Goal: Navigation & Orientation: Understand site structure

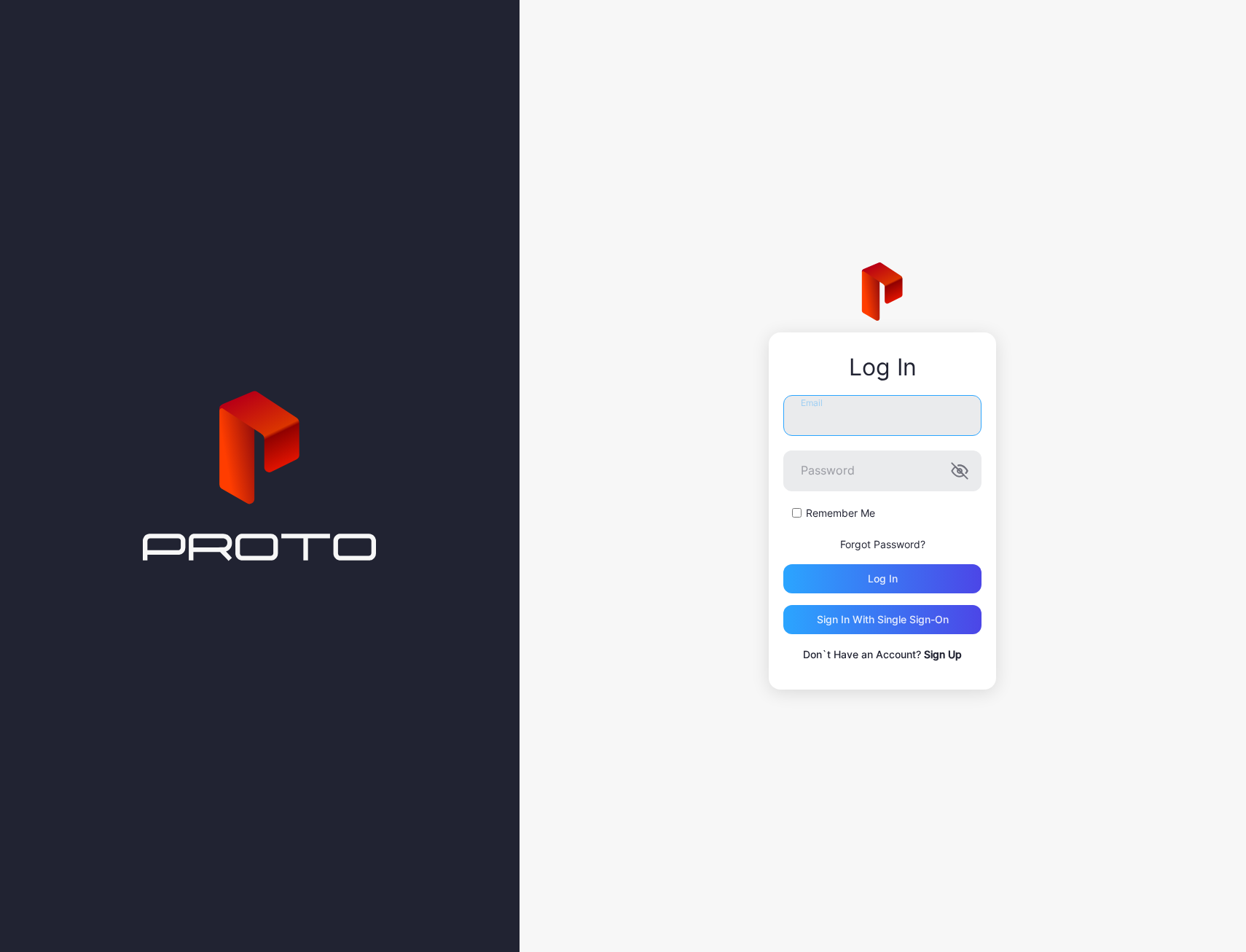
click at [857, 417] on input "Email" at bounding box center [882, 415] width 198 height 41
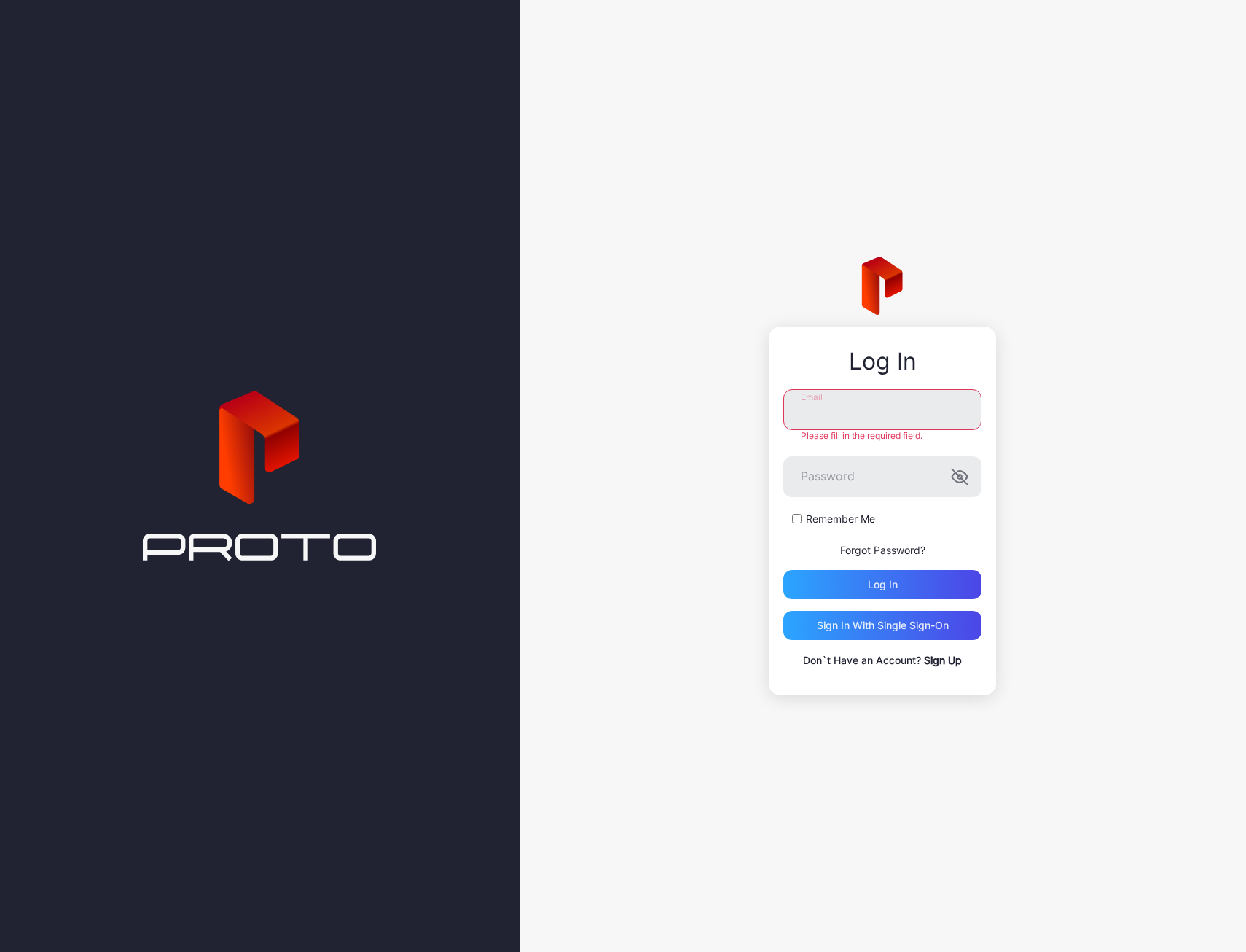
click at [816, 411] on input "Email" at bounding box center [882, 409] width 198 height 41
paste input "**********"
type input "**********"
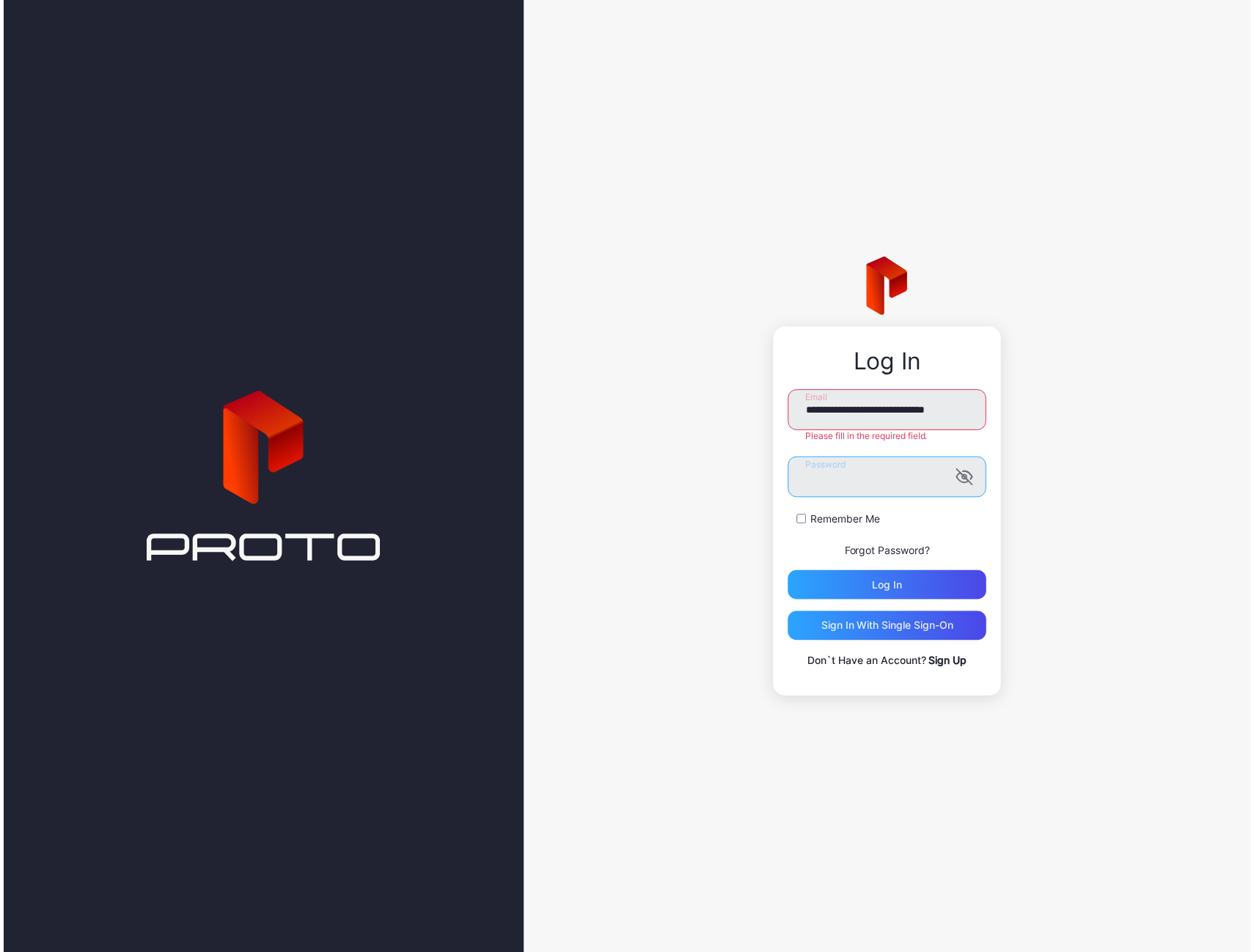
scroll to position [0, 0]
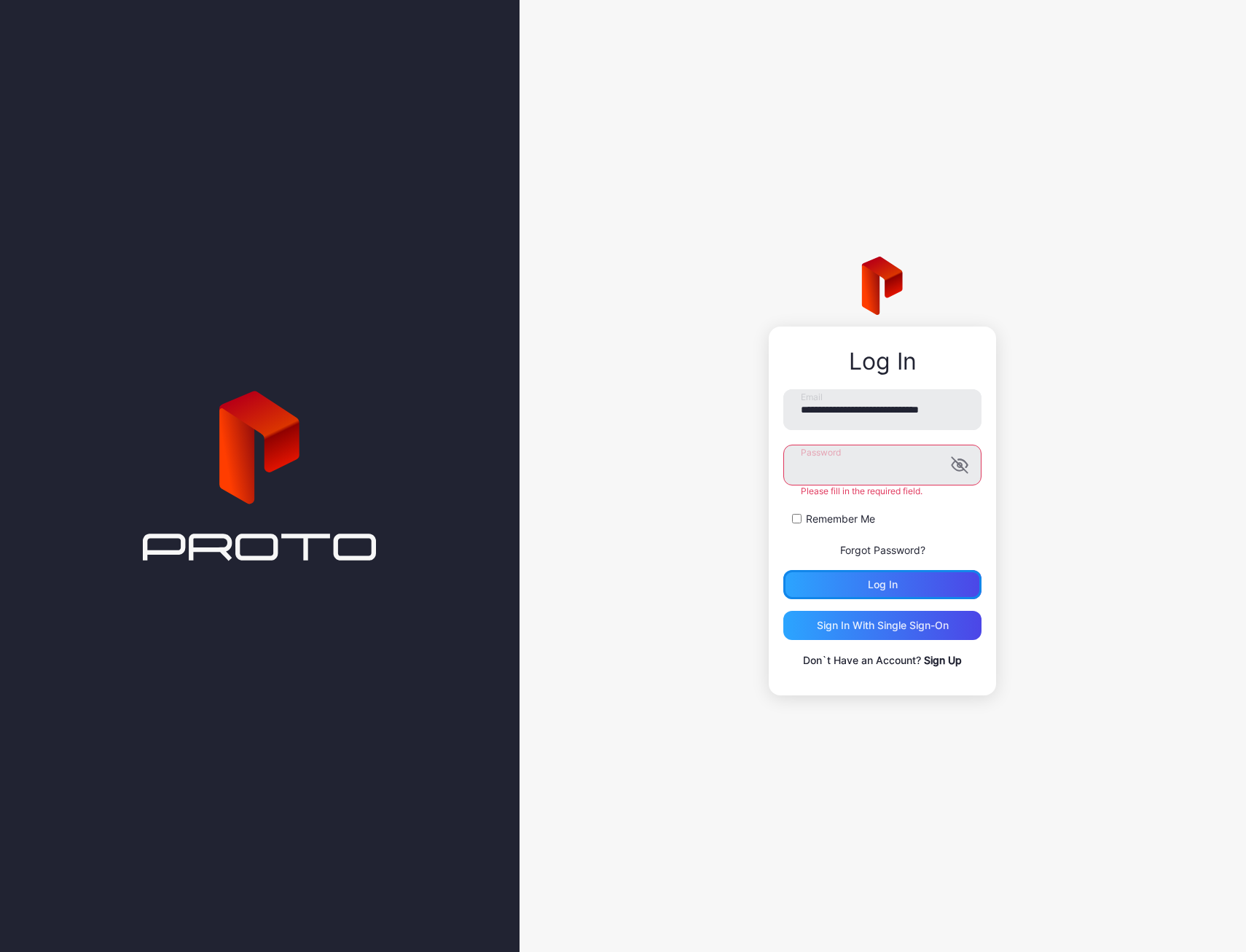
click at [908, 586] on div "Log in" at bounding box center [882, 584] width 198 height 29
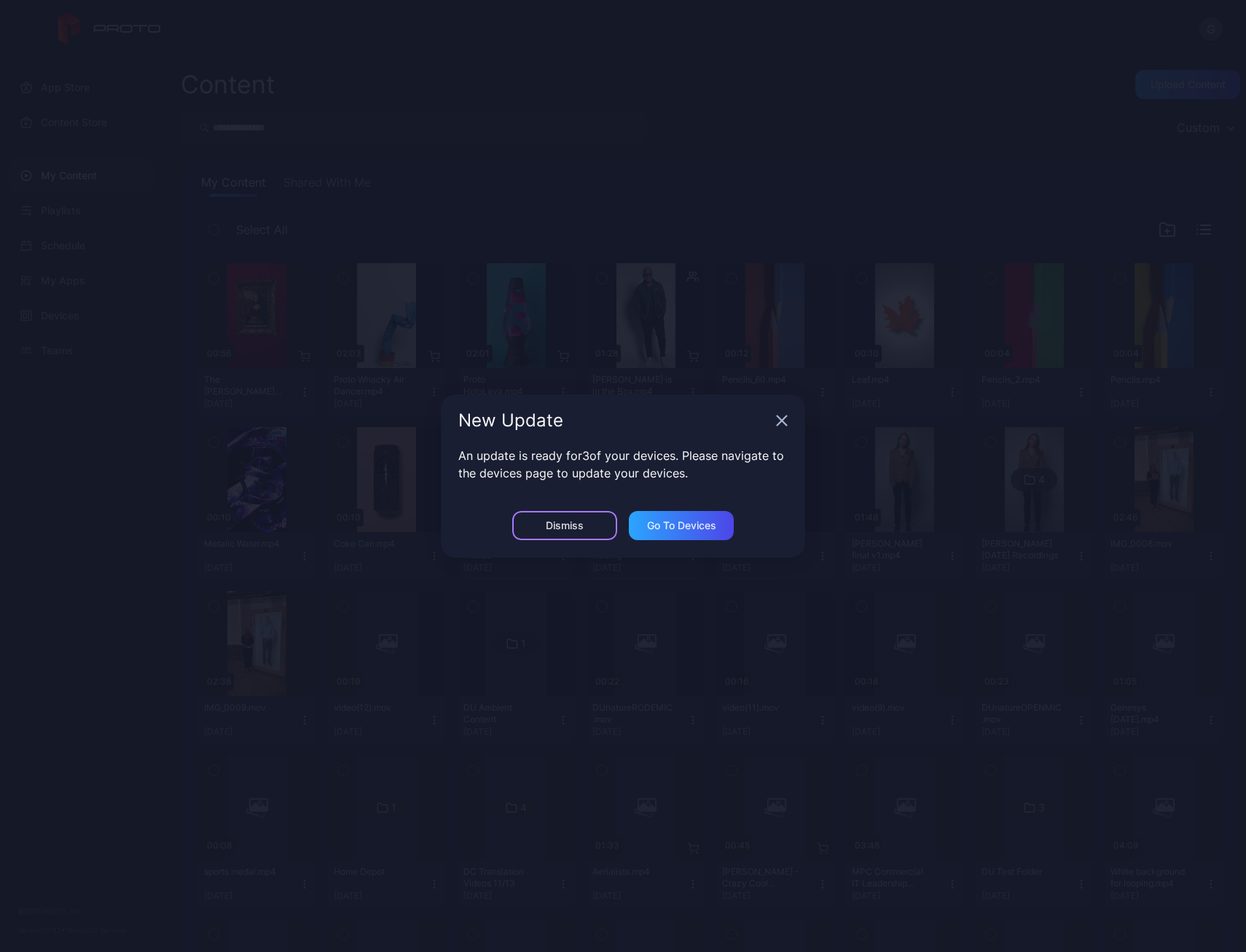
click at [576, 525] on div "Dismiss" at bounding box center [565, 525] width 38 height 12
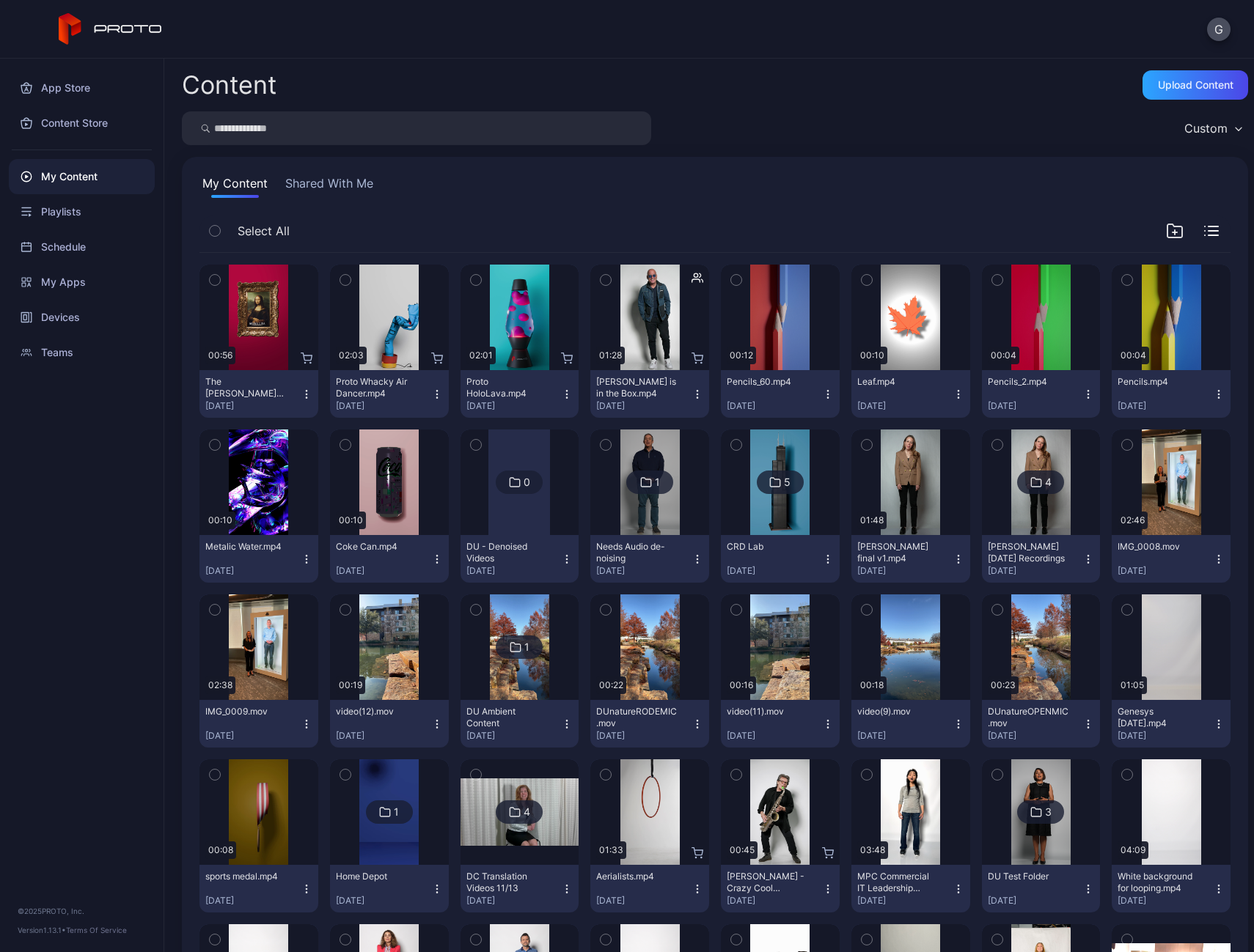
click at [63, 322] on div "Devices" at bounding box center [82, 317] width 146 height 36
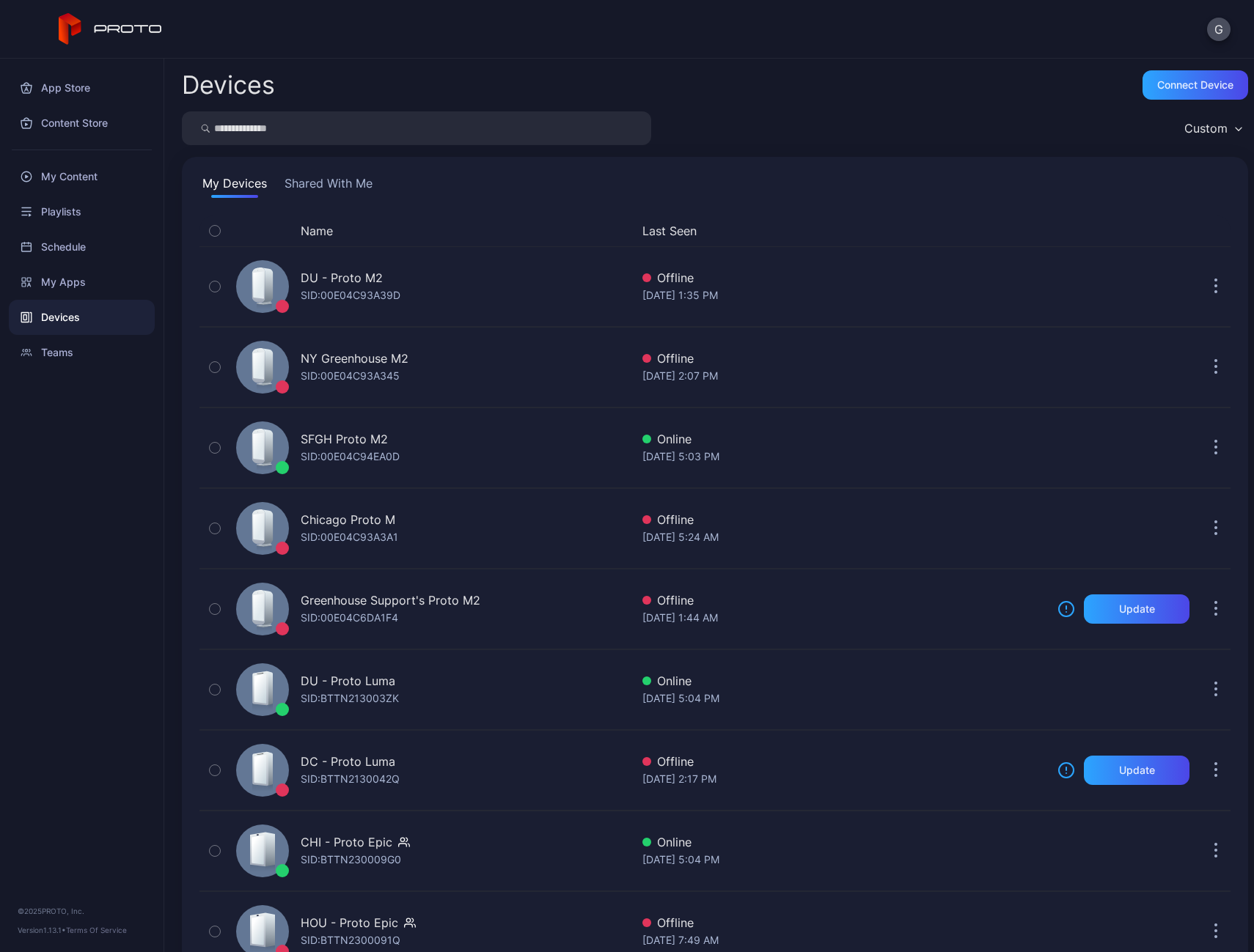
click at [60, 353] on div "Teams" at bounding box center [82, 353] width 146 height 36
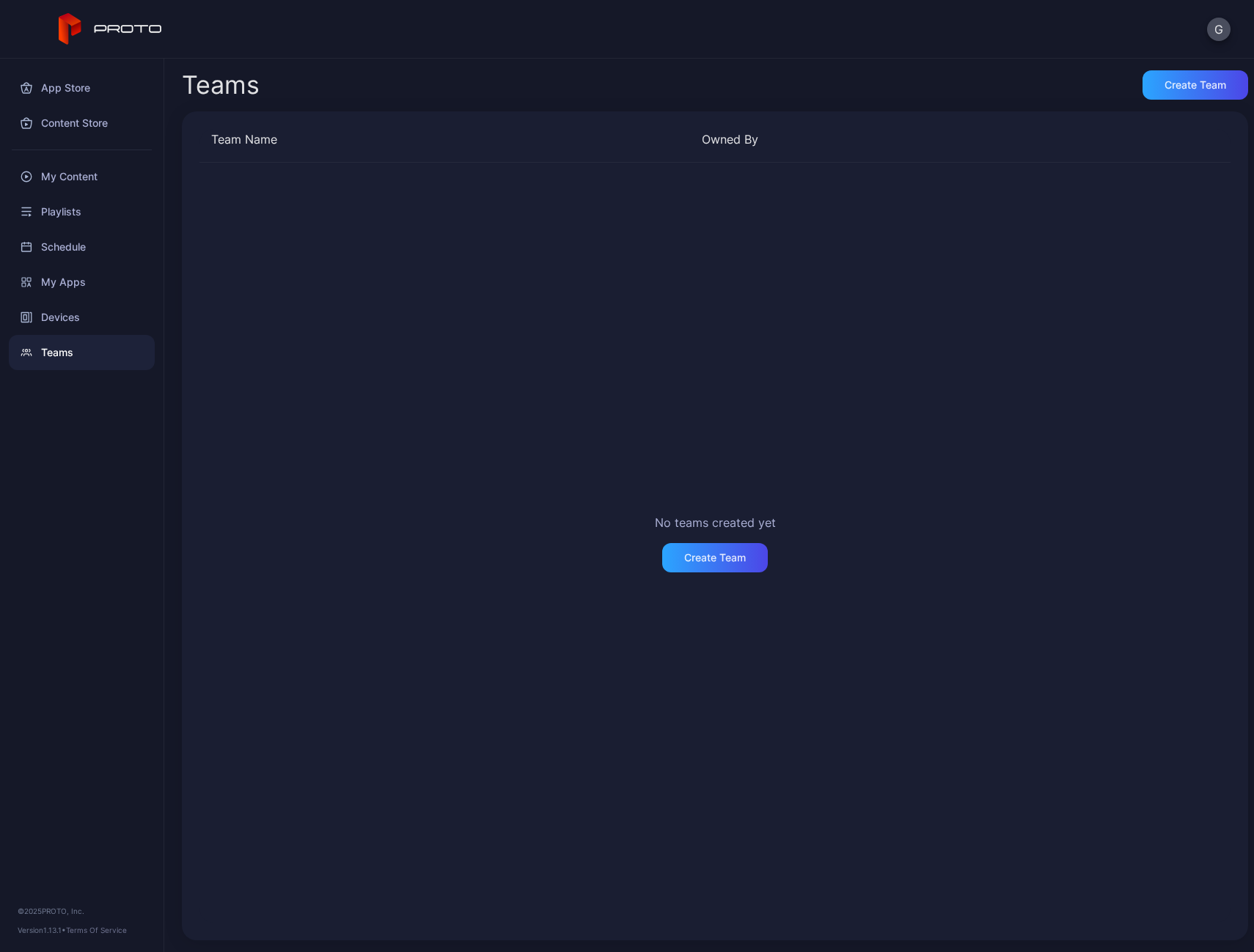
click at [82, 218] on div "Playlists" at bounding box center [82, 212] width 146 height 36
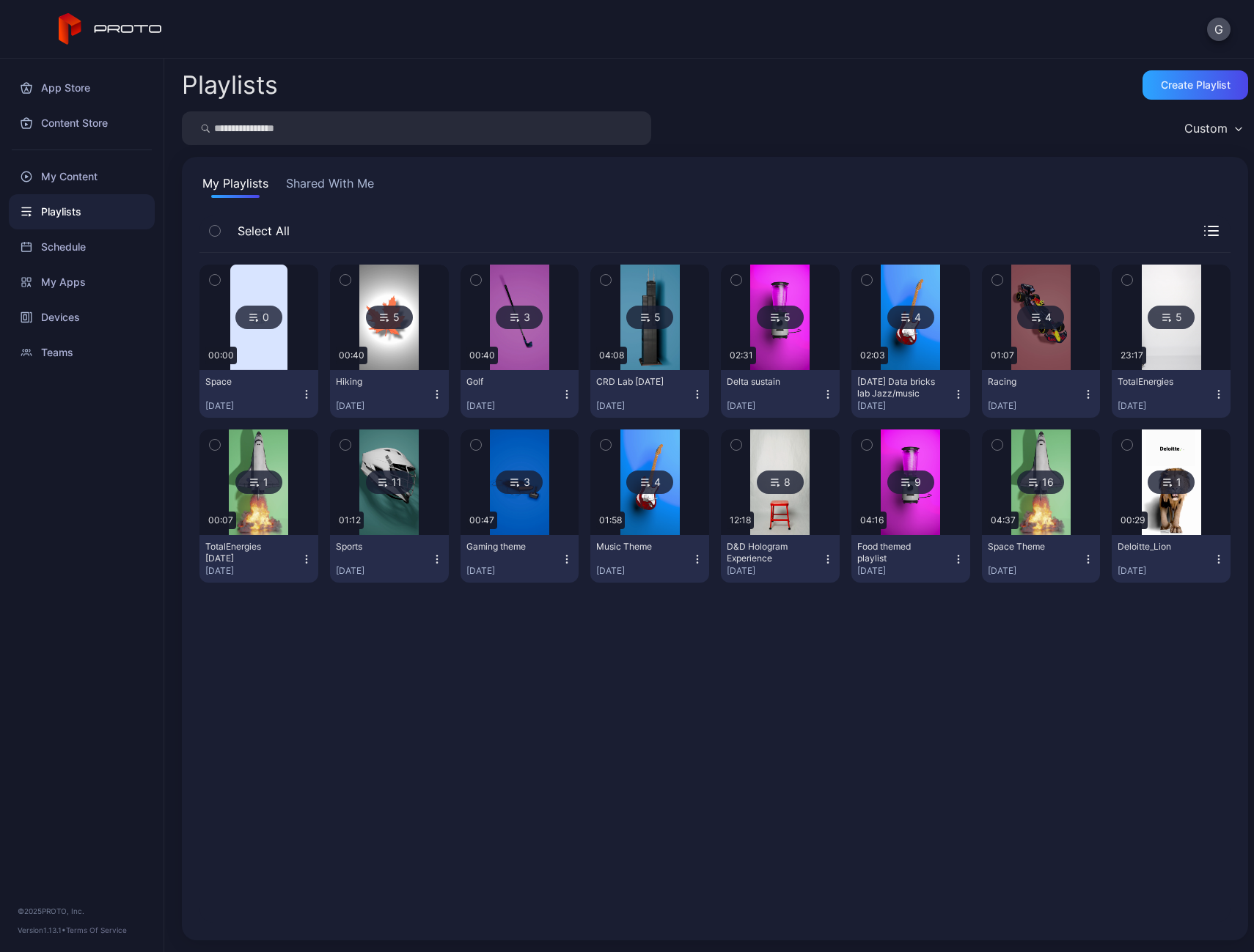
click at [68, 321] on div "Devices" at bounding box center [82, 317] width 146 height 36
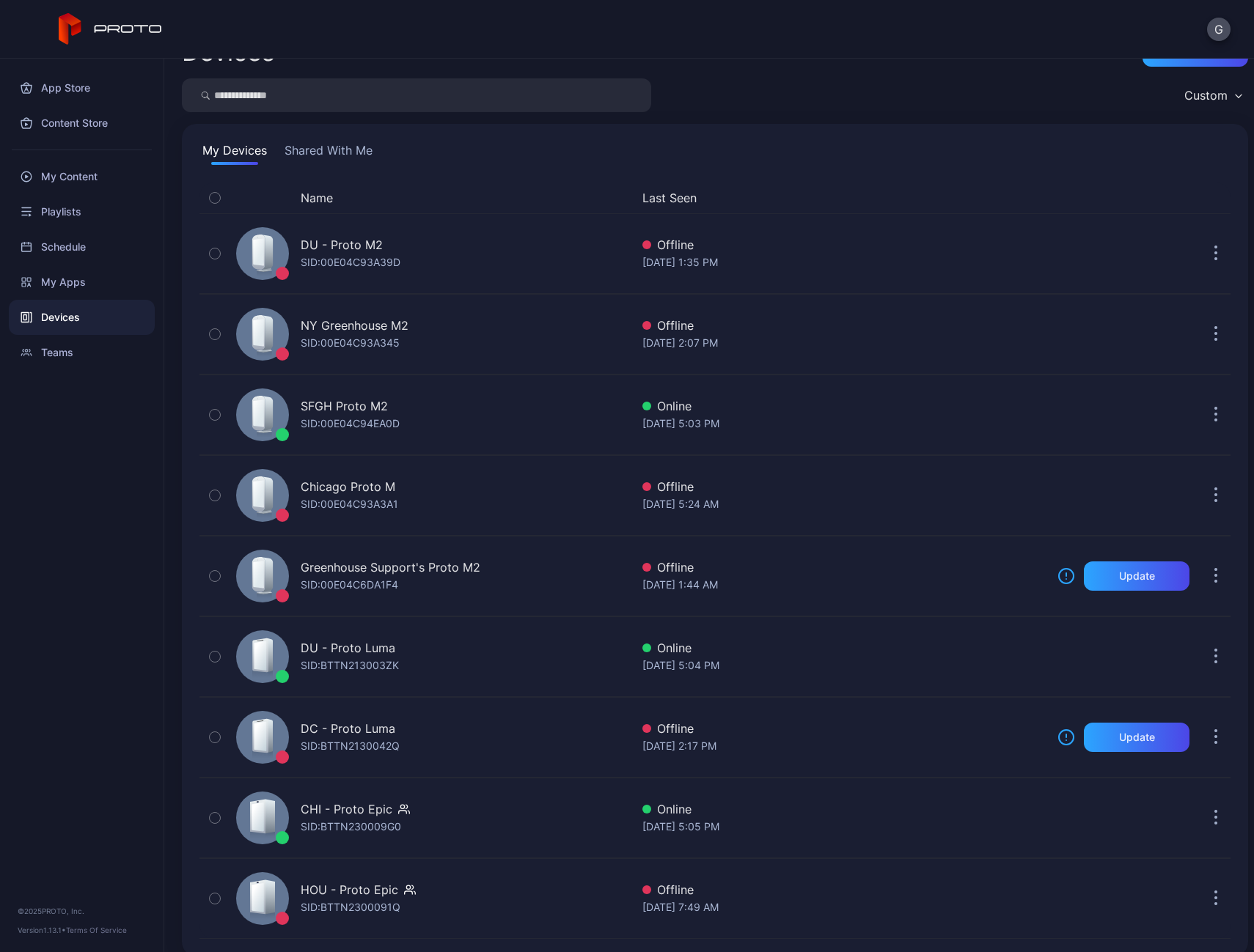
scroll to position [49, 0]
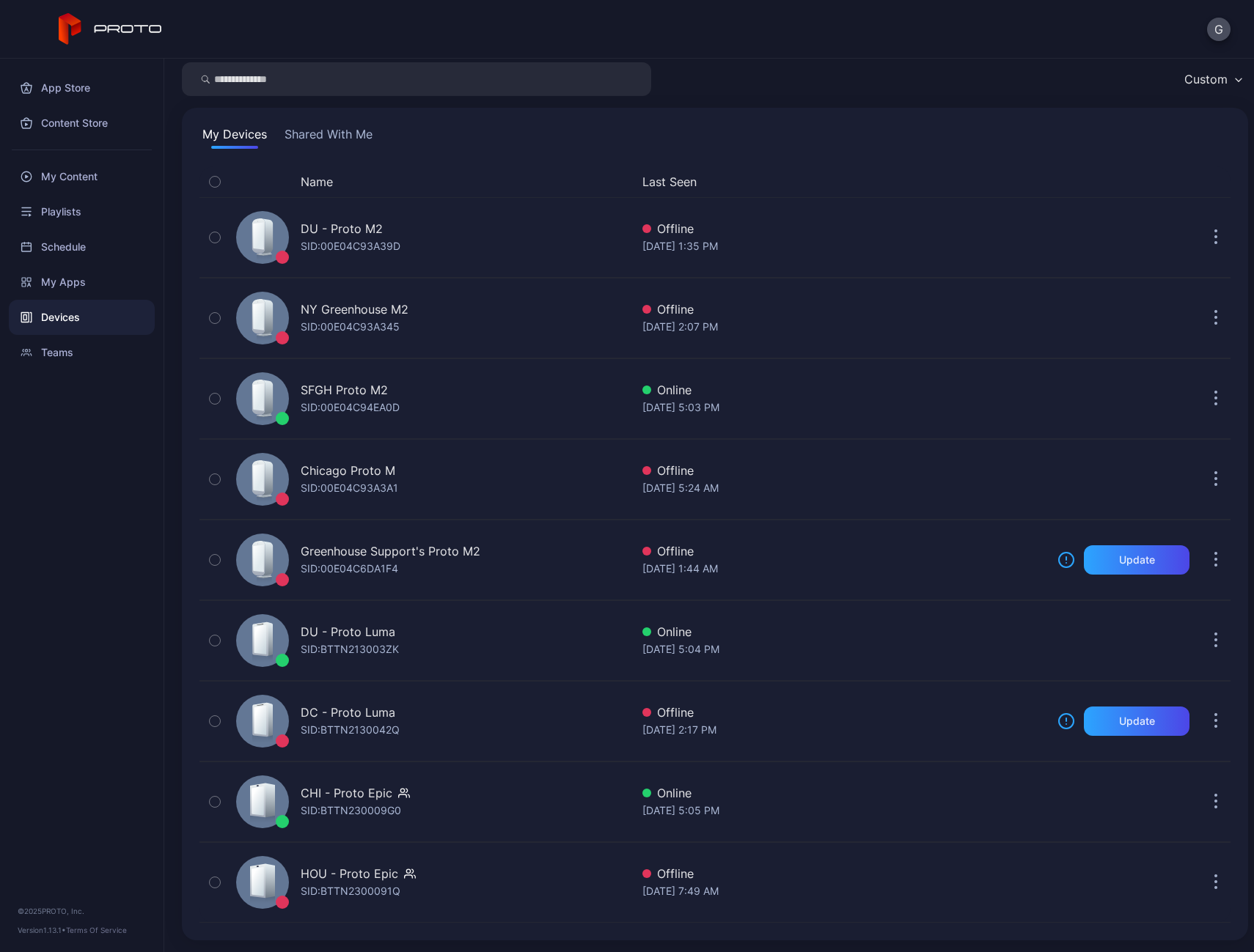
click at [64, 282] on div "My Apps" at bounding box center [82, 282] width 146 height 36
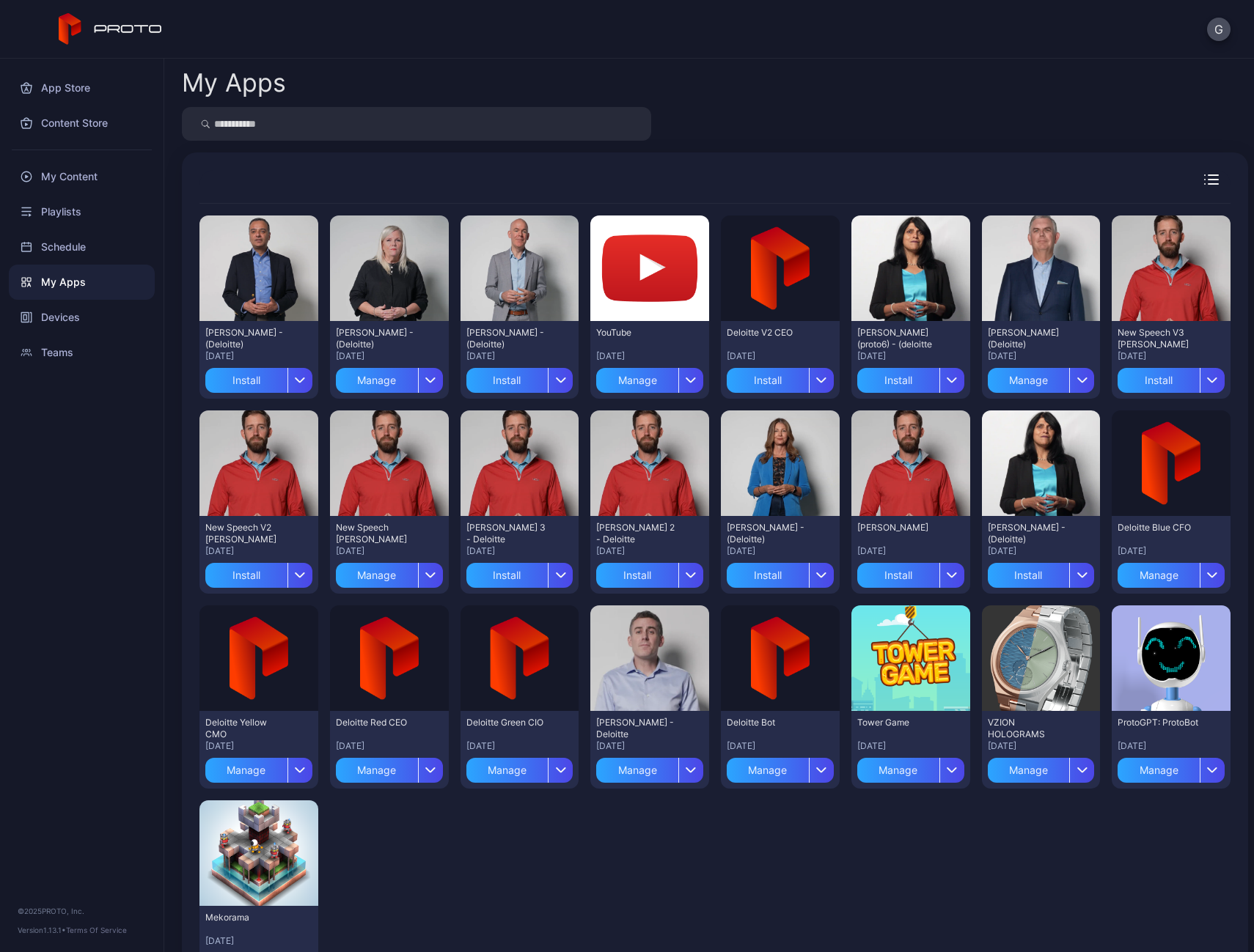
click at [62, 203] on div "Playlists" at bounding box center [82, 212] width 146 height 36
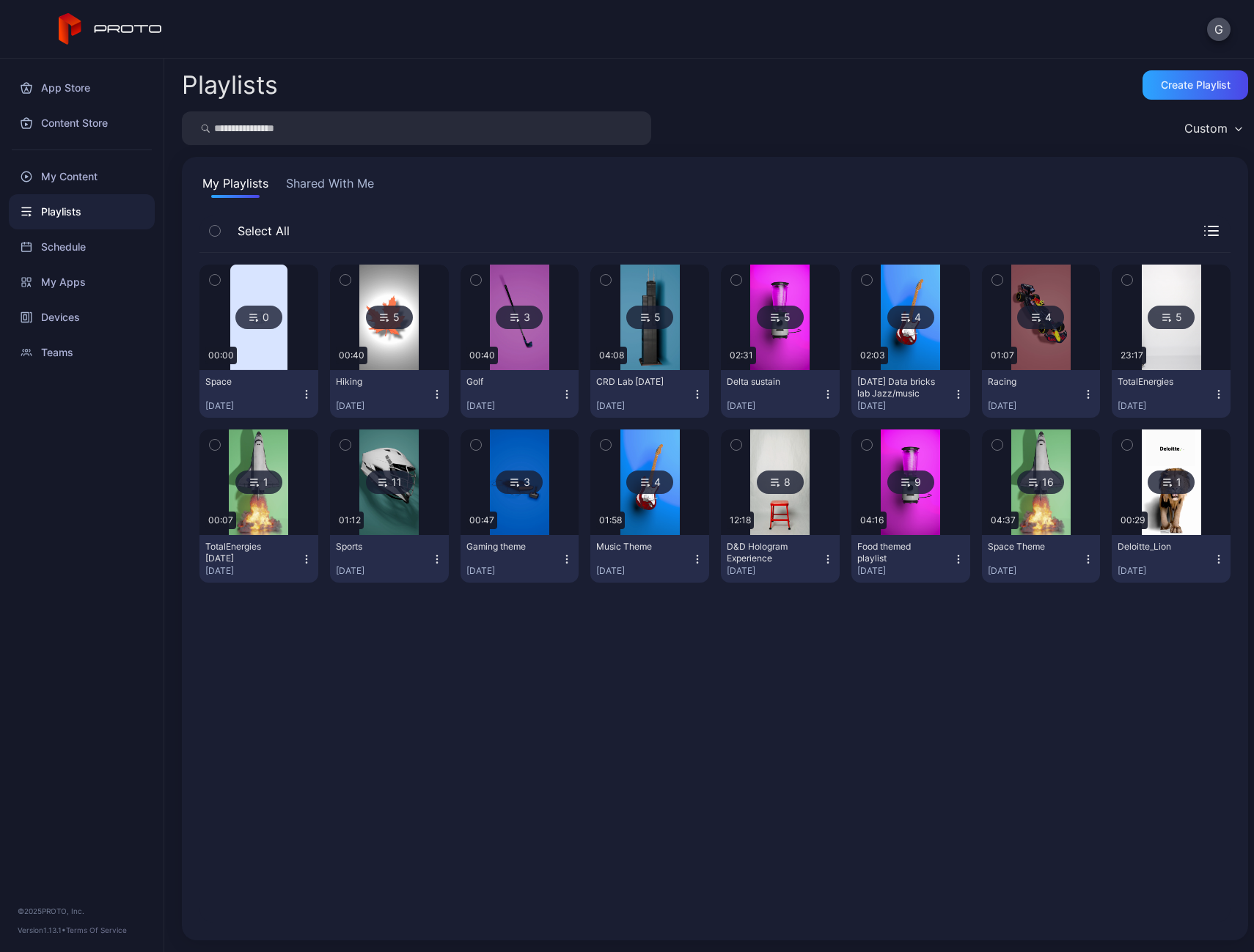
click at [67, 175] on div "My Content" at bounding box center [82, 176] width 146 height 36
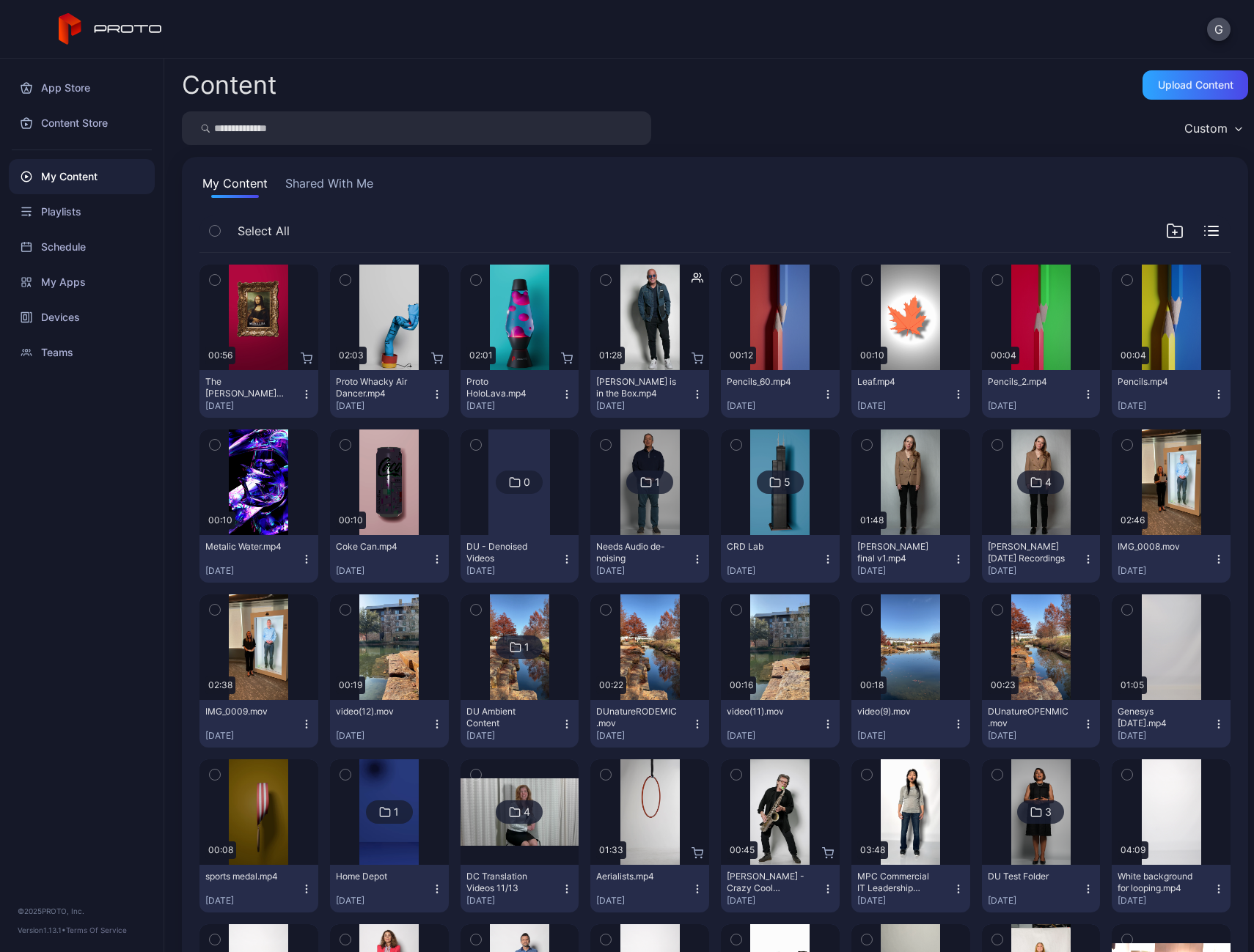
click at [1185, 124] on div "Custom" at bounding box center [1206, 128] width 43 height 15
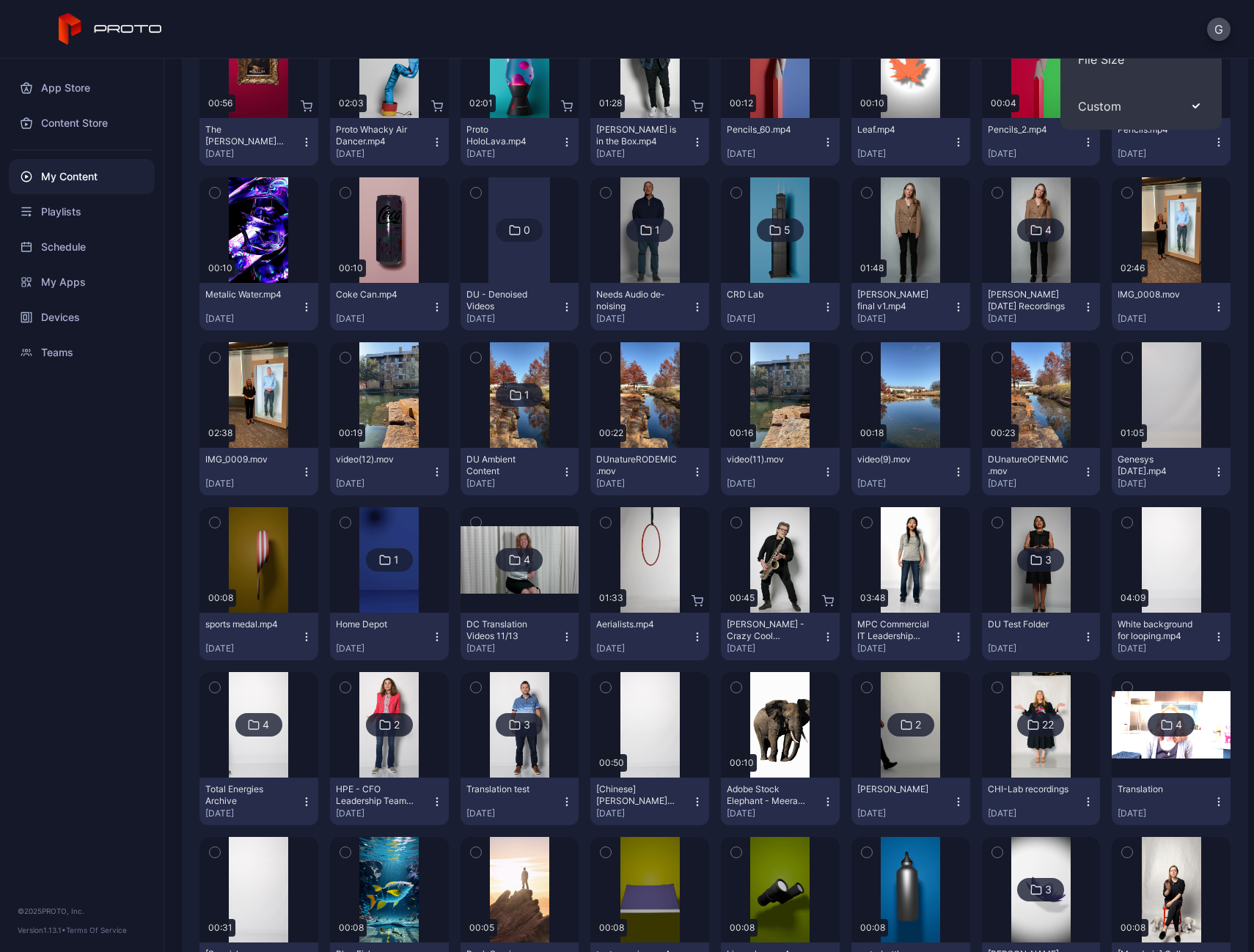
scroll to position [293, 0]
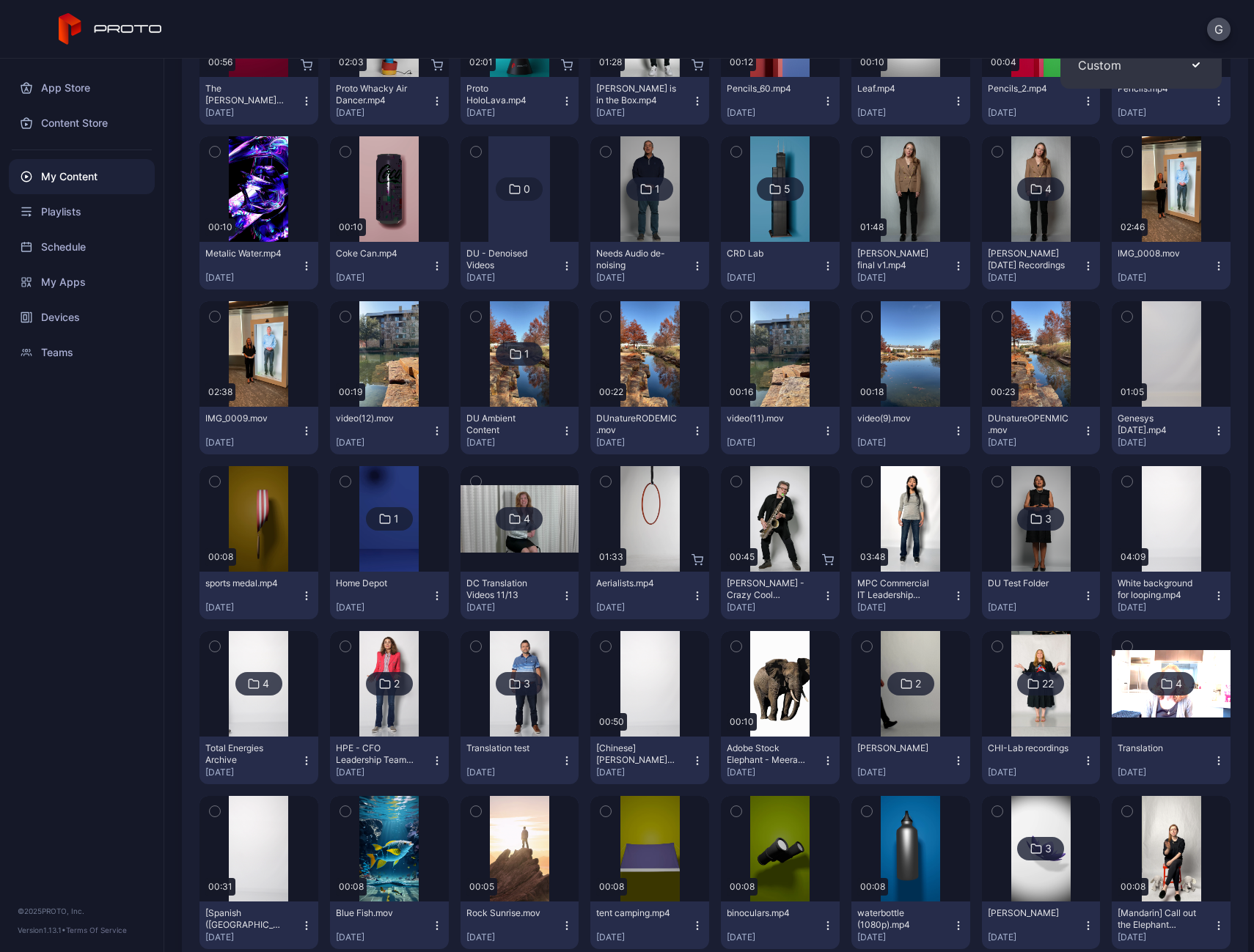
click at [63, 347] on div "Teams" at bounding box center [82, 353] width 146 height 36
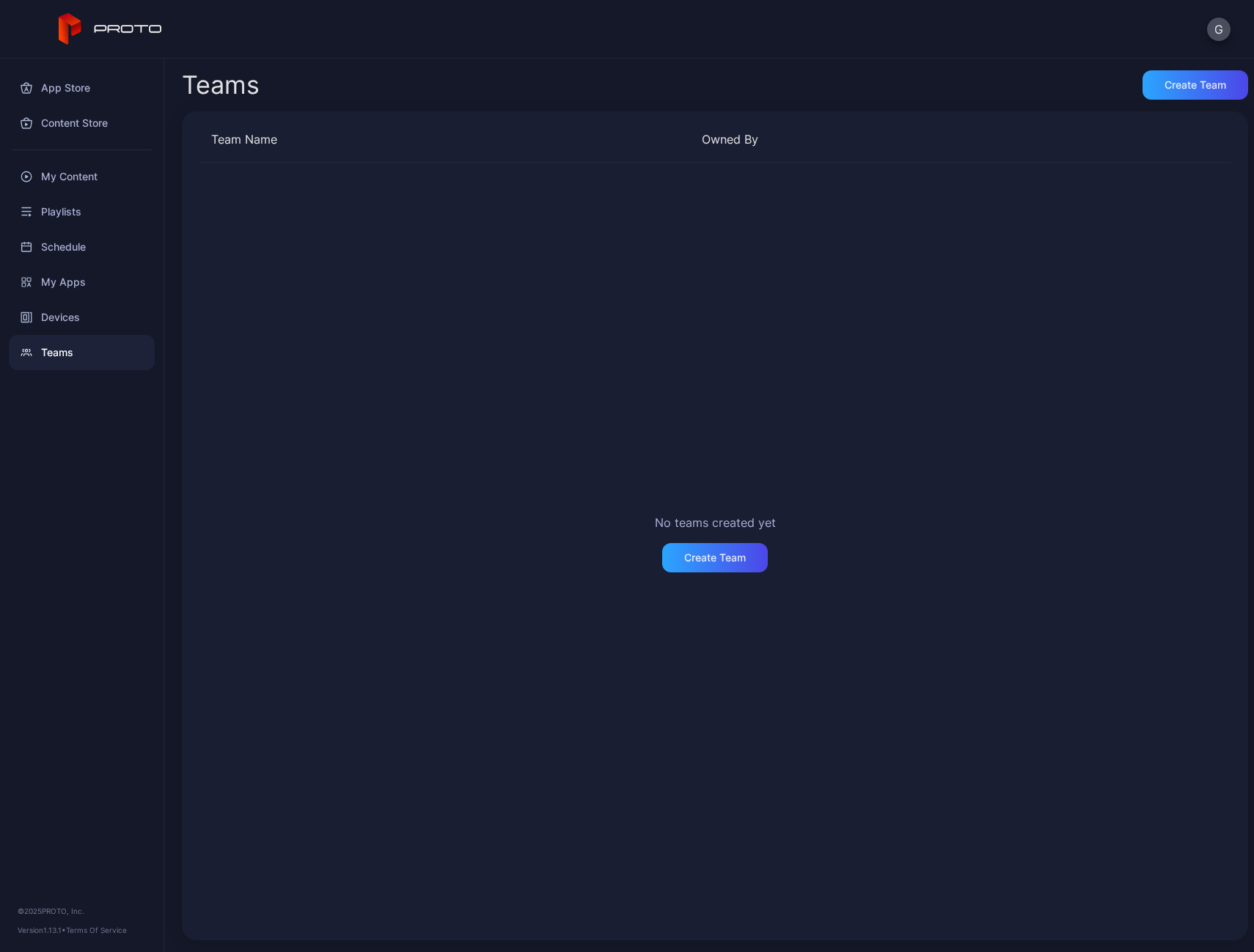
click at [73, 306] on div "Devices" at bounding box center [82, 317] width 146 height 36
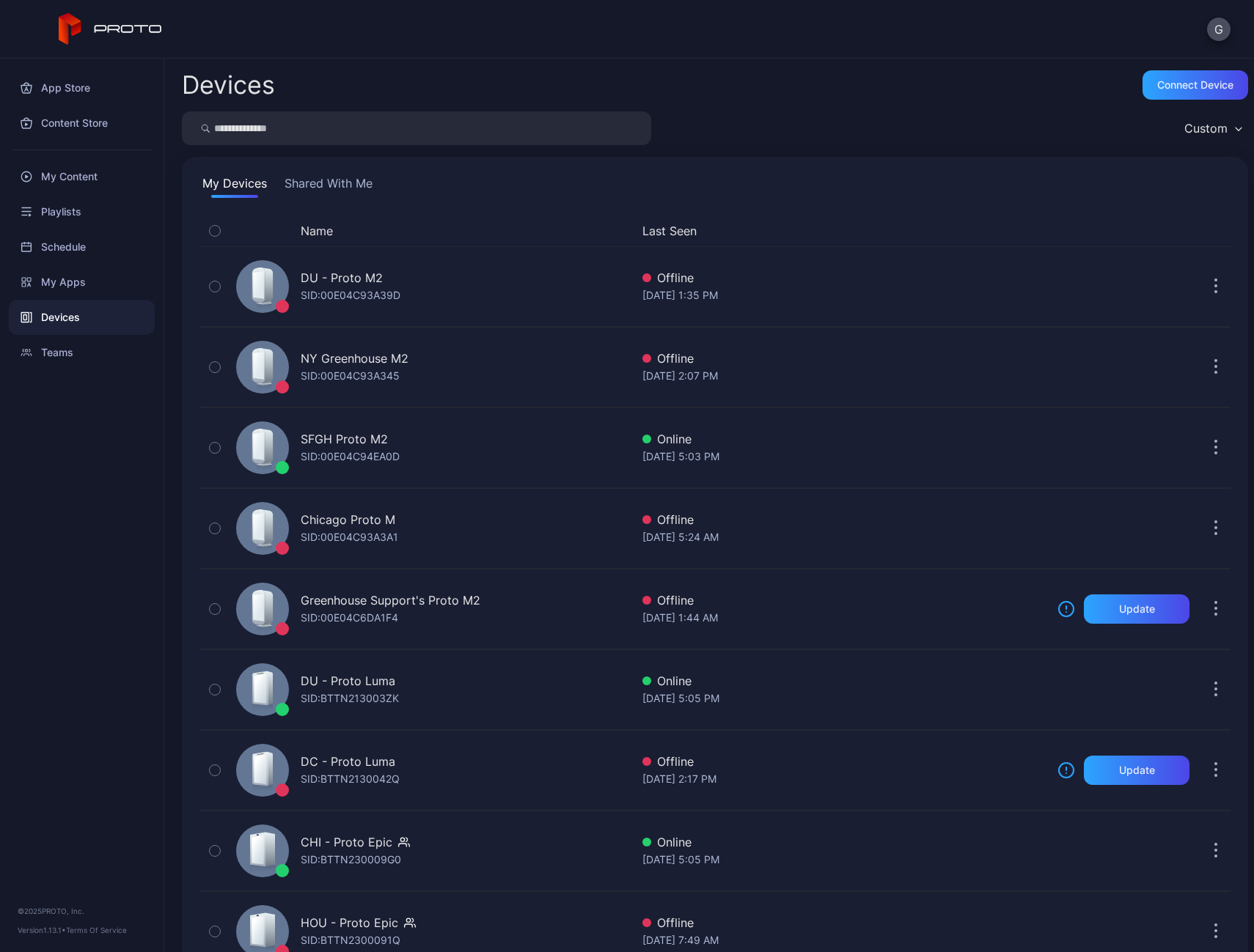
click at [69, 291] on div "My Apps" at bounding box center [82, 282] width 146 height 36
